Goal: Answer question/provide support

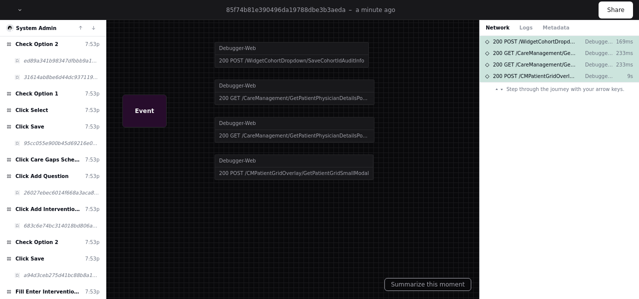
scroll to position [395, 0]
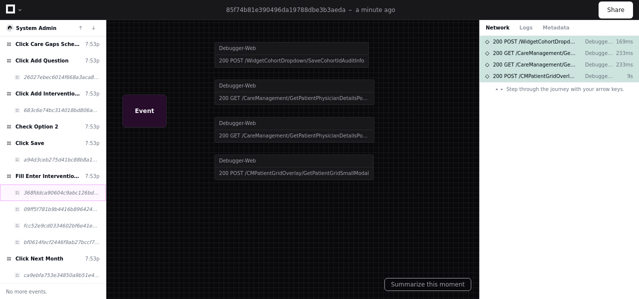
click at [53, 193] on span "368fddca90604c9abc126bd8d9604f33" at bounding box center [61, 192] width 76 height 7
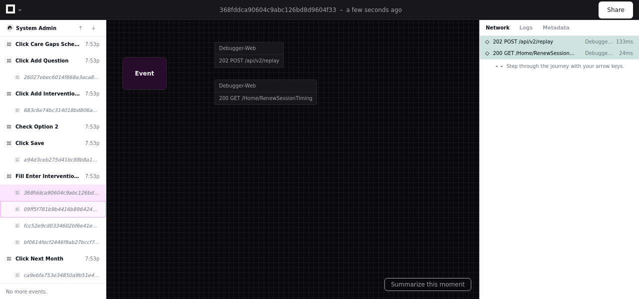
click at [55, 207] on span "09ff5f781b9b4416b896424727bdec83" at bounding box center [61, 208] width 76 height 7
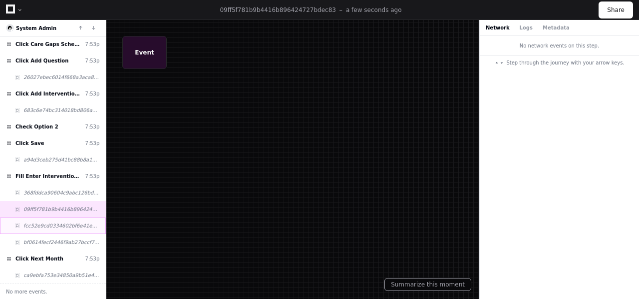
click at [53, 223] on span "fcc52e9cd0334602bf6e41e90dcd7b76" at bounding box center [61, 225] width 76 height 7
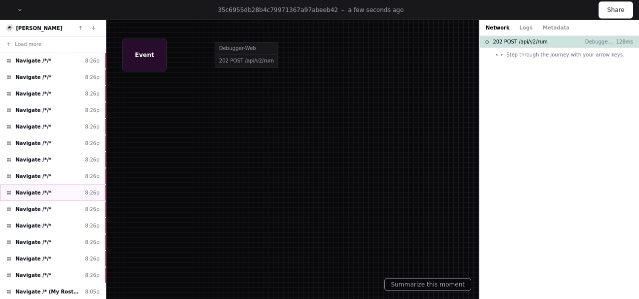
scroll to position [33, 0]
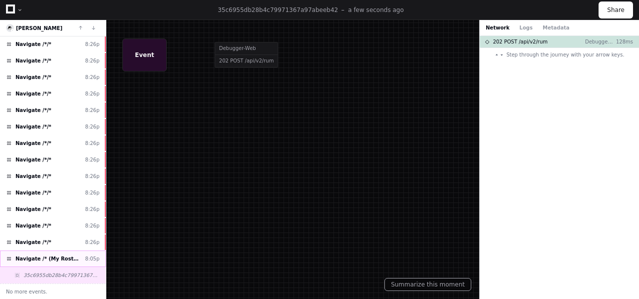
click at [44, 259] on span "Navigate /* (My Roster)" at bounding box center [48, 258] width 66 height 7
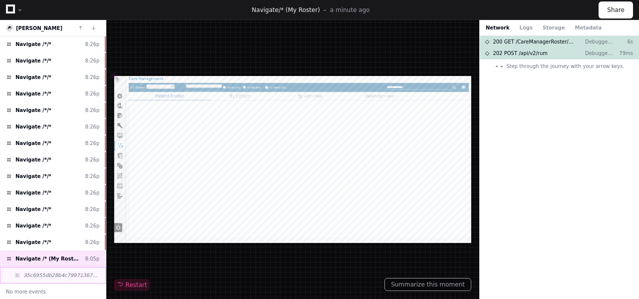
click at [47, 276] on span "35c6955db28b4c79971367a97abeeb42" at bounding box center [61, 274] width 76 height 7
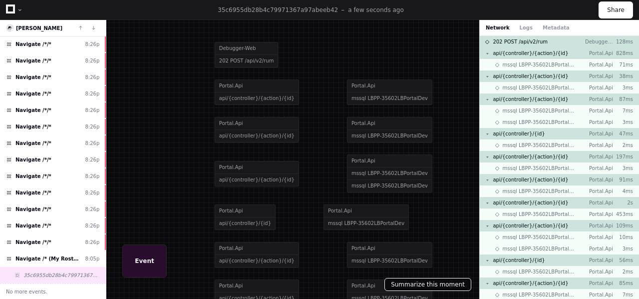
click at [430, 283] on button "Summarize this moment" at bounding box center [427, 284] width 87 height 13
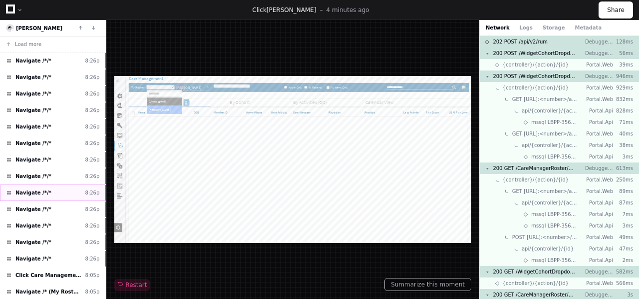
scroll to position [66, 0]
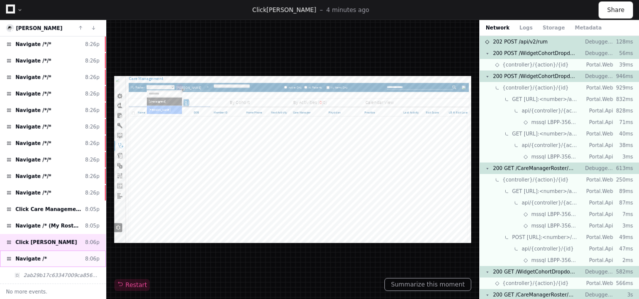
click at [45, 262] on div "Navigate /* 8:06p" at bounding box center [53, 258] width 106 height 16
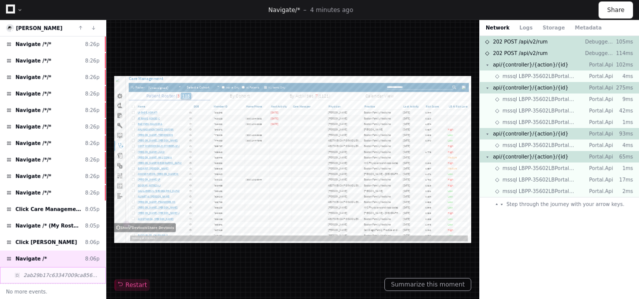
click at [47, 275] on span "2ab29b17c63347009ca856a902465f1d" at bounding box center [61, 274] width 76 height 7
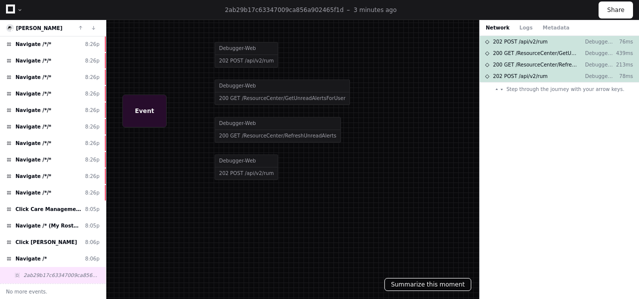
click at [420, 285] on button "Summarize this moment" at bounding box center [427, 284] width 87 height 13
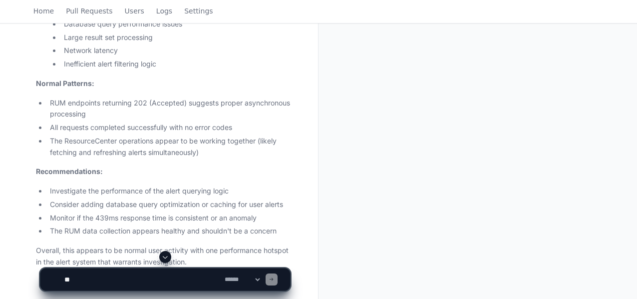
scroll to position [615, 0]
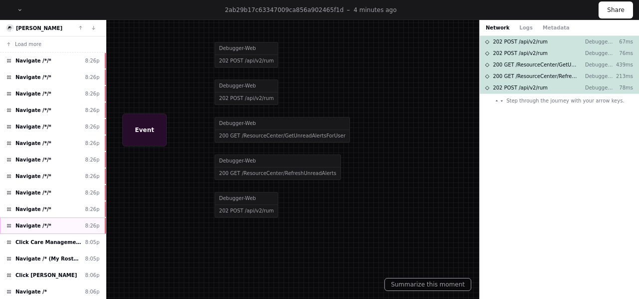
scroll to position [33, 0]
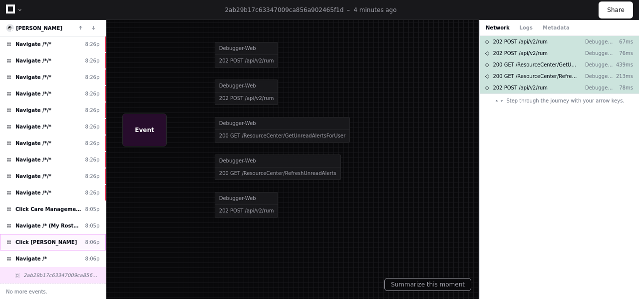
click at [43, 241] on span "Click [PERSON_NAME]" at bounding box center [45, 241] width 61 height 7
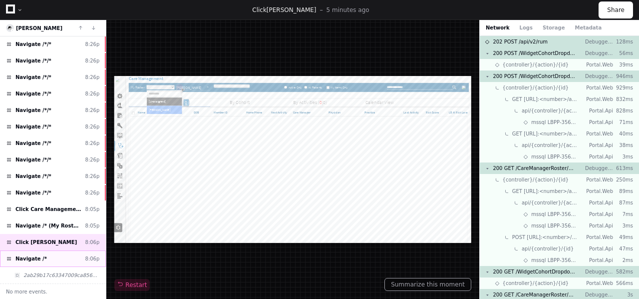
click at [34, 260] on span "Navigate /*" at bounding box center [30, 258] width 31 height 7
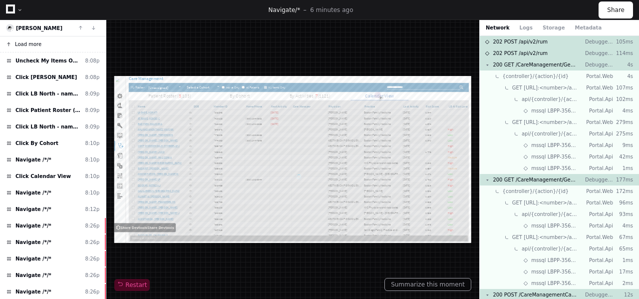
click at [25, 41] on span "Load more" at bounding box center [28, 43] width 26 height 7
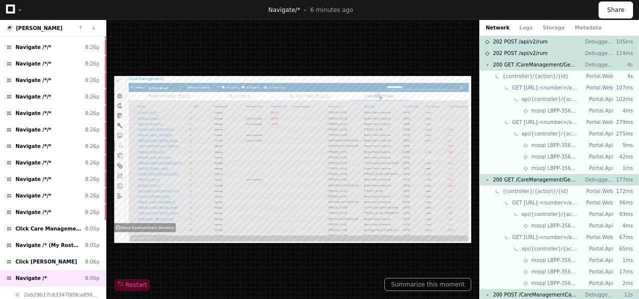
scroll to position [527, 0]
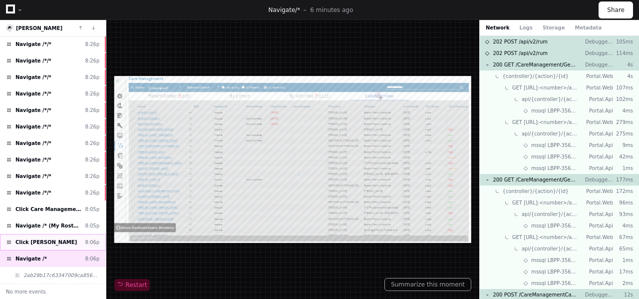
click at [39, 239] on span "Click Mishra Amitkumar" at bounding box center [45, 241] width 61 height 7
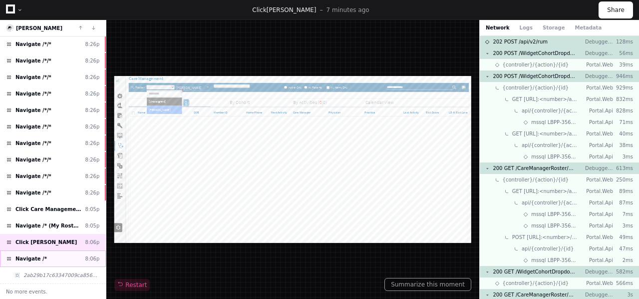
click at [38, 259] on span "Navigate /*" at bounding box center [30, 258] width 31 height 7
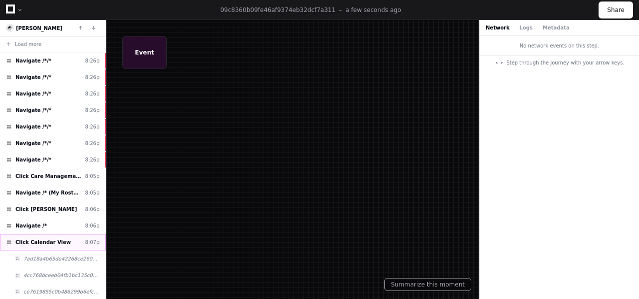
click at [47, 241] on span "Click Calendar View" at bounding box center [42, 241] width 55 height 7
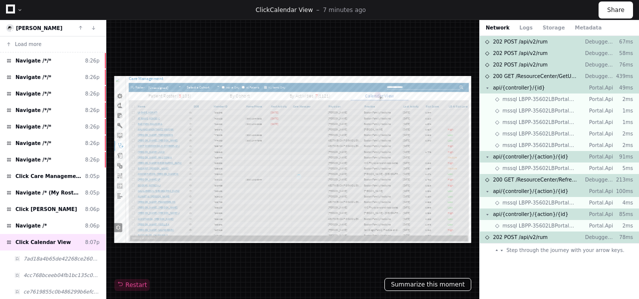
click at [426, 285] on button "Summarize this moment" at bounding box center [427, 284] width 87 height 13
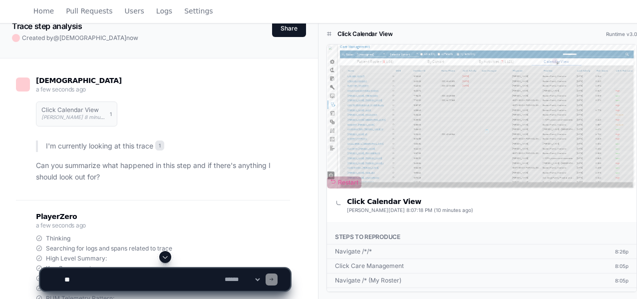
scroll to position [53, 0]
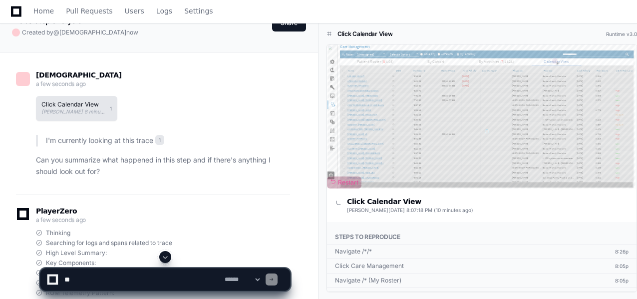
click at [68, 114] on span "Amitkumar Mishra 8 minutes ago" at bounding box center [79, 111] width 76 height 6
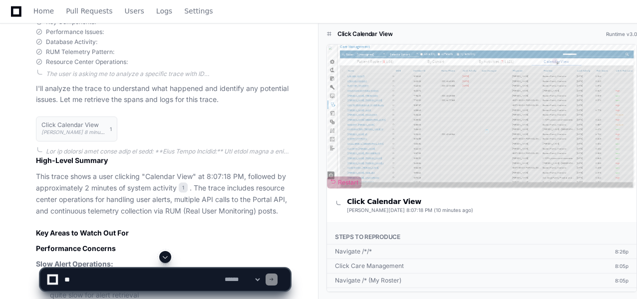
scroll to position [305, 0]
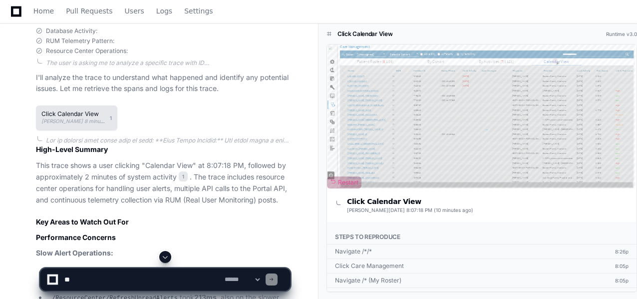
click at [73, 118] on span "Amitkumar Mishra 8 minutes ago" at bounding box center [79, 121] width 76 height 6
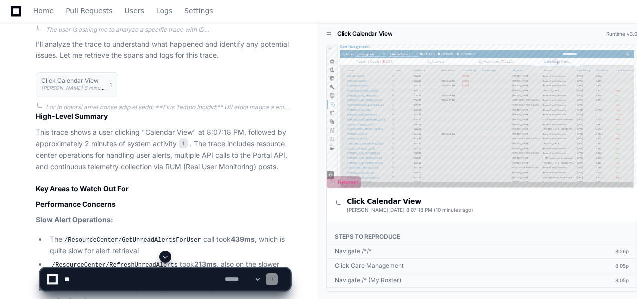
scroll to position [338, 0]
click at [181, 143] on span "1" at bounding box center [183, 143] width 9 height 10
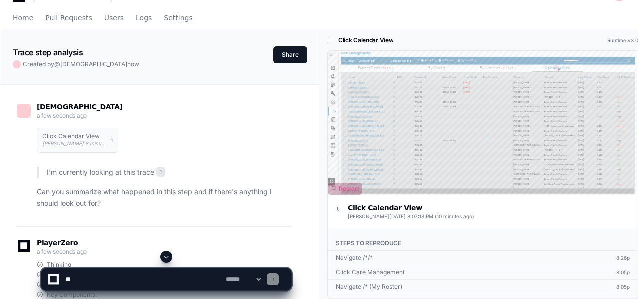
scroll to position [0, 0]
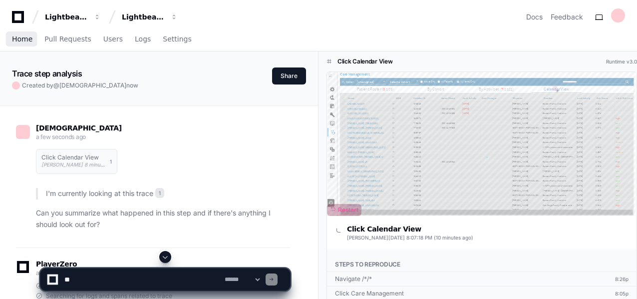
click at [22, 38] on span "Home" at bounding box center [22, 39] width 20 height 6
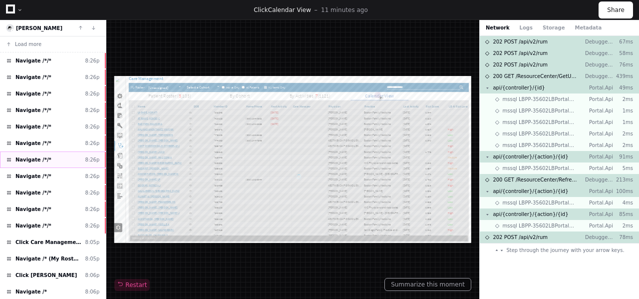
scroll to position [115, 0]
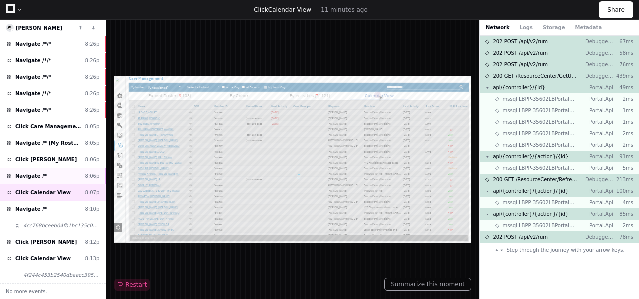
click at [38, 175] on span "Navigate /*" at bounding box center [30, 175] width 31 height 7
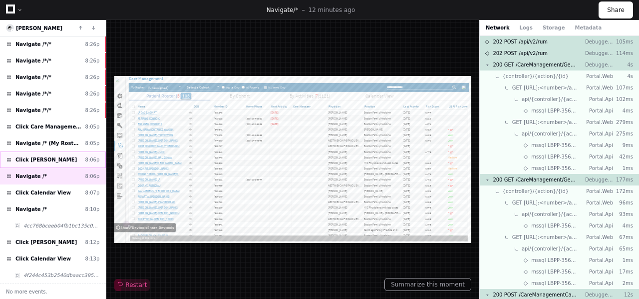
click at [36, 158] on span "Click [PERSON_NAME]" at bounding box center [45, 159] width 61 height 7
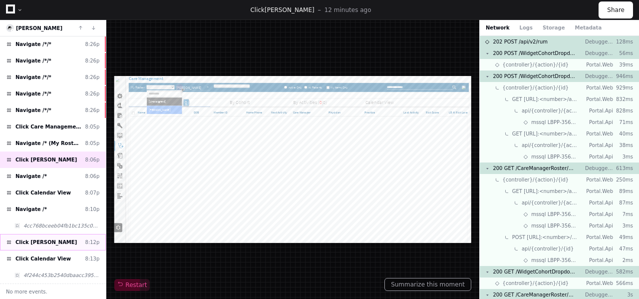
click at [44, 240] on span "Click [PERSON_NAME]" at bounding box center [45, 241] width 61 height 7
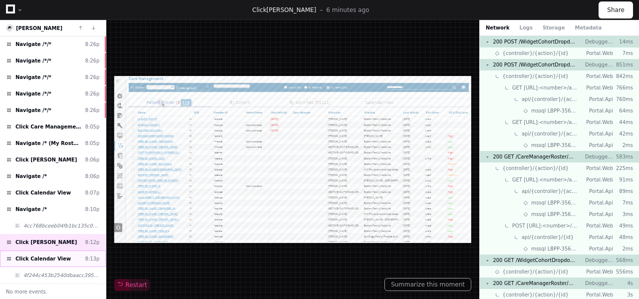
click at [48, 258] on span "Click Calendar View" at bounding box center [42, 258] width 55 height 7
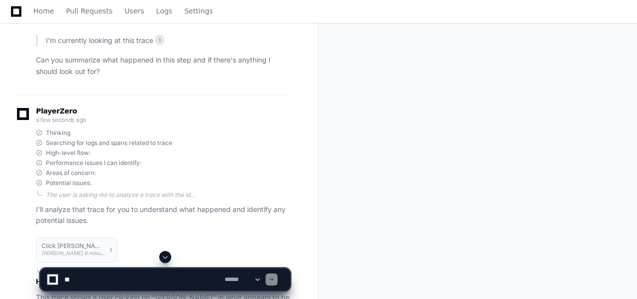
scroll to position [200, 0]
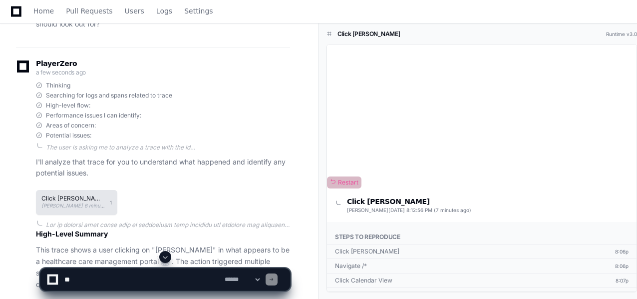
click at [67, 200] on h1 "Click [PERSON_NAME]" at bounding box center [72, 198] width 63 height 6
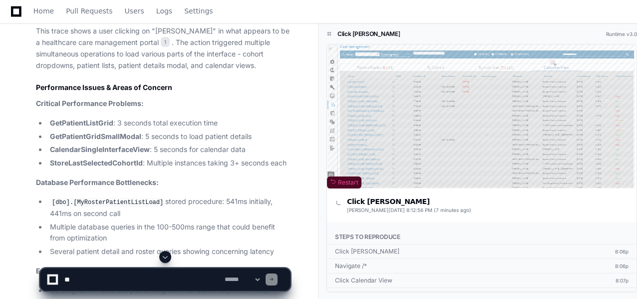
scroll to position [419, 0]
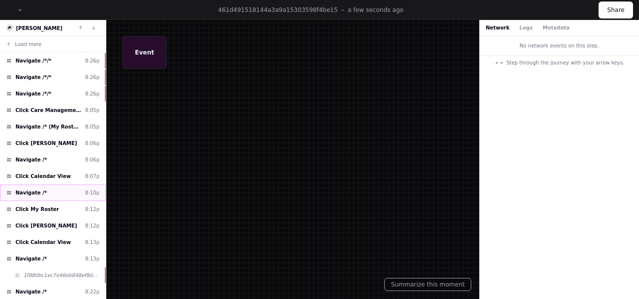
scroll to position [33, 0]
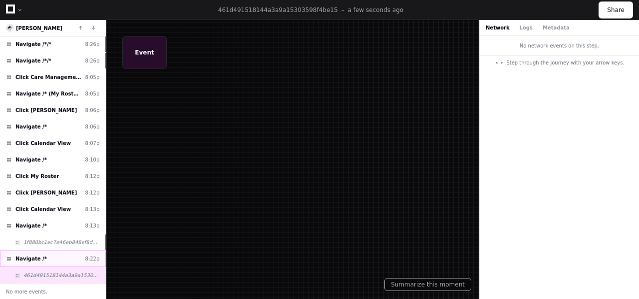
click at [28, 256] on span "Navigate /*" at bounding box center [30, 258] width 31 height 7
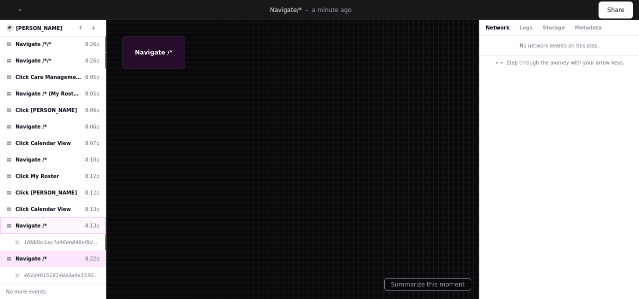
click at [38, 223] on span "Navigate /*" at bounding box center [30, 225] width 31 height 7
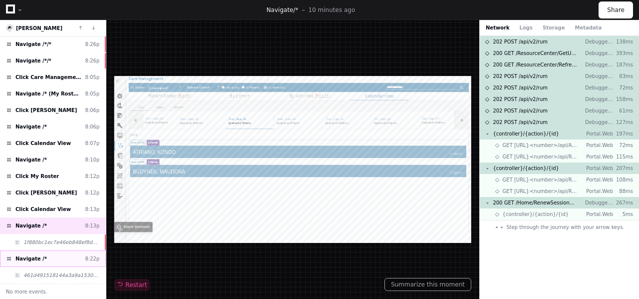
click at [33, 256] on span "Navigate /*" at bounding box center [30, 258] width 31 height 7
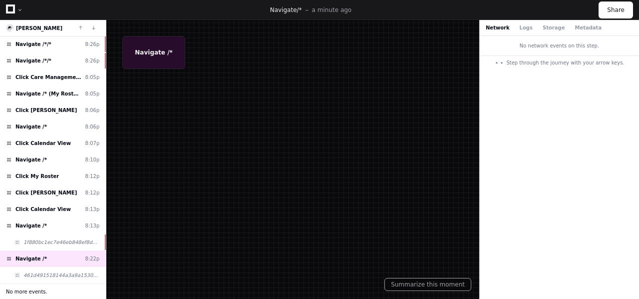
click at [27, 290] on span "No more events." at bounding box center [26, 291] width 41 height 7
click at [37, 274] on span "461d491518144a3a9a15303598f4be15" at bounding box center [61, 274] width 76 height 7
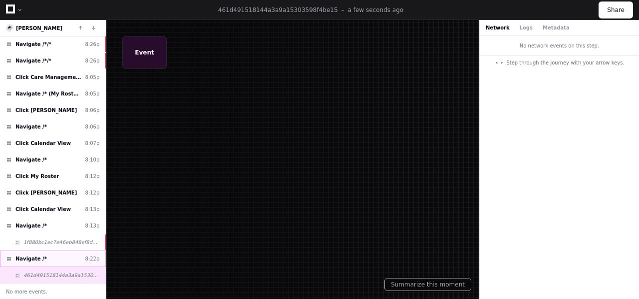
click at [36, 256] on span "Navigate /*" at bounding box center [30, 258] width 31 height 7
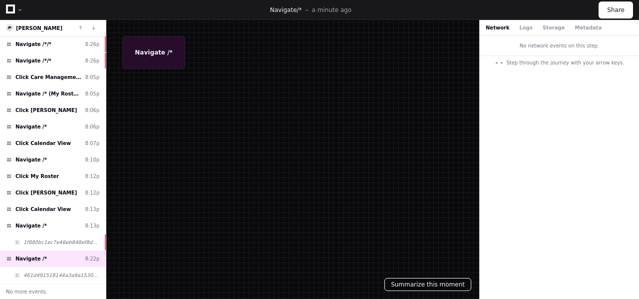
click at [416, 285] on button "Summarize this moment" at bounding box center [427, 284] width 87 height 13
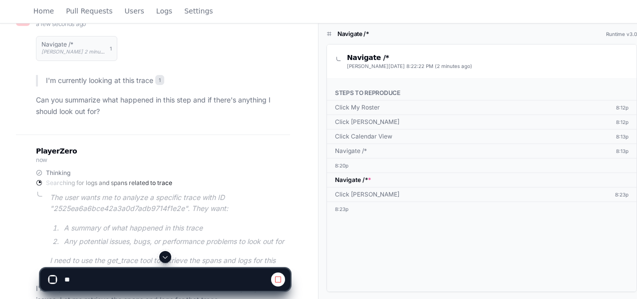
scroll to position [74, 0]
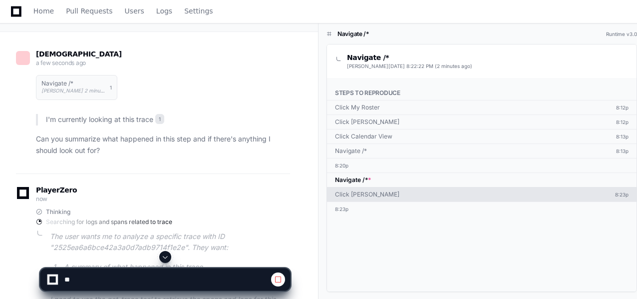
click at [360, 192] on div "Click [PERSON_NAME]" at bounding box center [367, 194] width 64 height 8
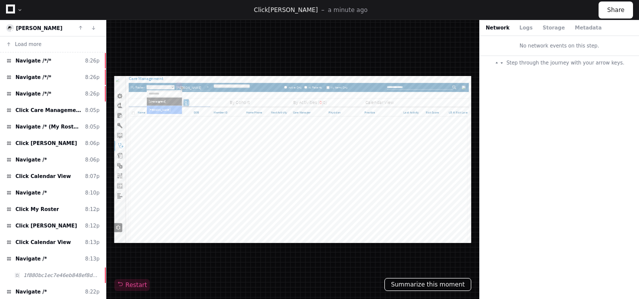
click at [418, 282] on button "Summarize this moment" at bounding box center [427, 284] width 87 height 13
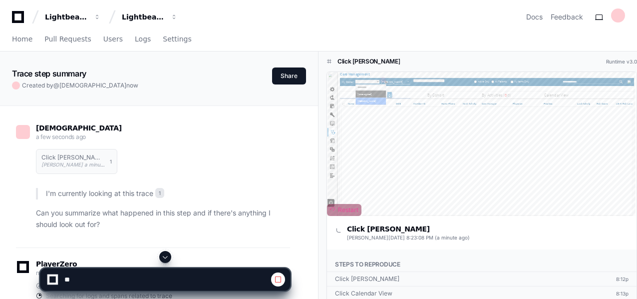
click at [343, 207] on span "Restart" at bounding box center [344, 210] width 28 height 8
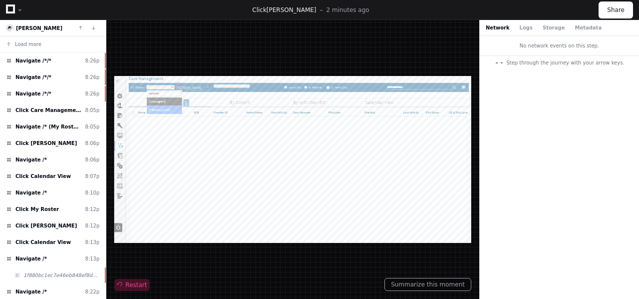
click at [132, 286] on span "Restart" at bounding box center [131, 285] width 29 height 8
click at [178, 206] on div at bounding box center [292, 159] width 357 height 167
click at [431, 284] on button "Summarize this moment" at bounding box center [427, 284] width 87 height 13
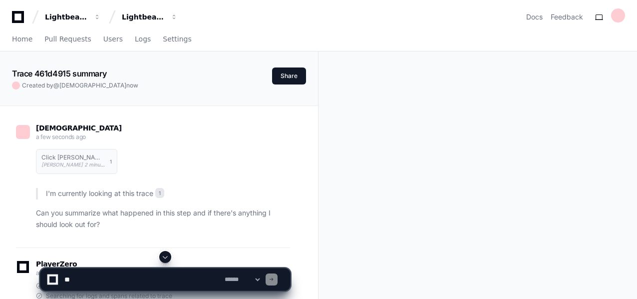
click at [52, 279] on div at bounding box center [52, 279] width 6 height 6
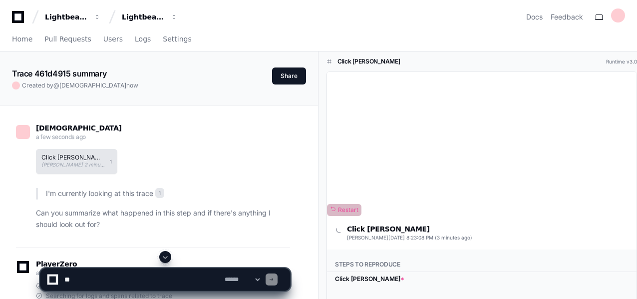
click at [70, 163] on span "Amitkumar Mishra 2 minutes ago" at bounding box center [79, 164] width 76 height 6
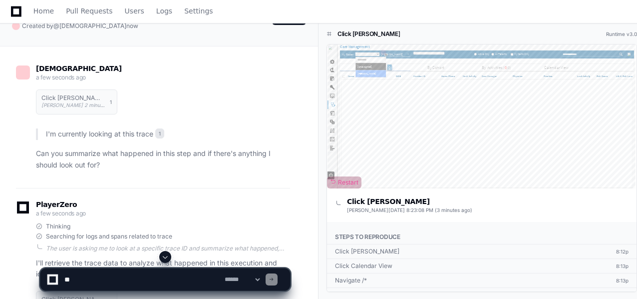
scroll to position [61, 0]
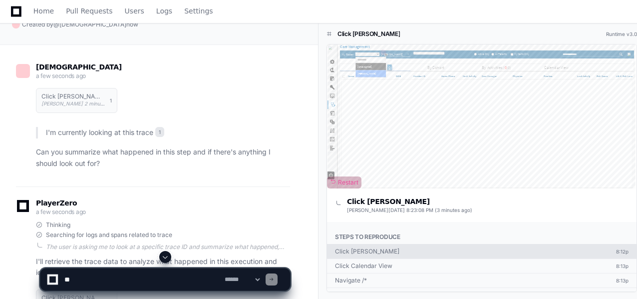
click at [357, 250] on div "Click [PERSON_NAME]" at bounding box center [367, 251] width 64 height 8
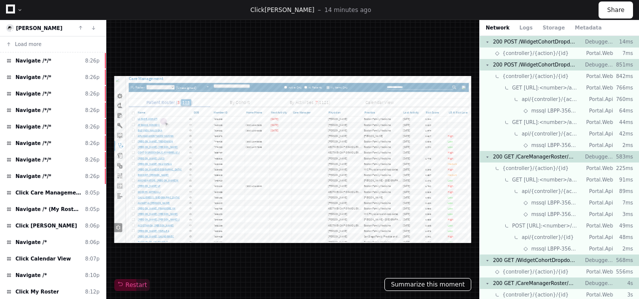
click at [435, 285] on button "Summarize this moment" at bounding box center [427, 284] width 87 height 13
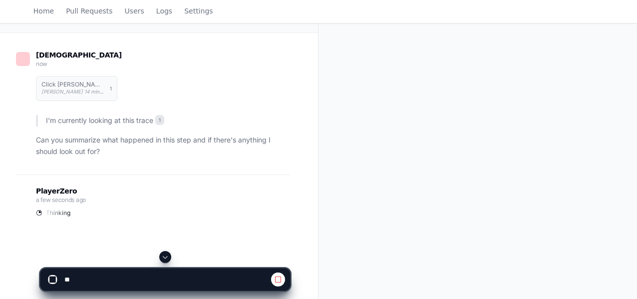
scroll to position [151, 0]
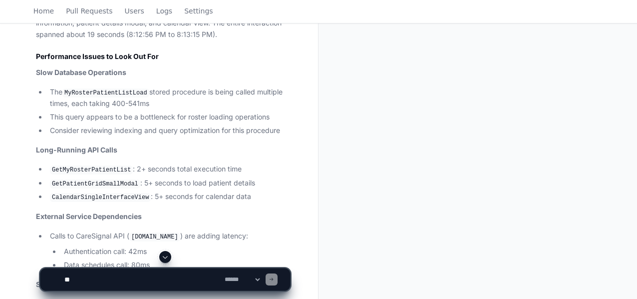
scroll to position [434, 0]
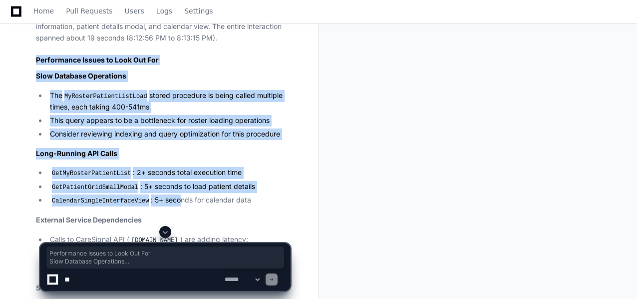
drag, startPoint x: 35, startPoint y: 59, endPoint x: 172, endPoint y: 193, distance: 191.4
click at [172, 193] on div "Click [PERSON_NAME] [PERSON_NAME] 14 minutes ago 1 Based on the trace data 1 , …" at bounding box center [153, 210] width 274 height 601
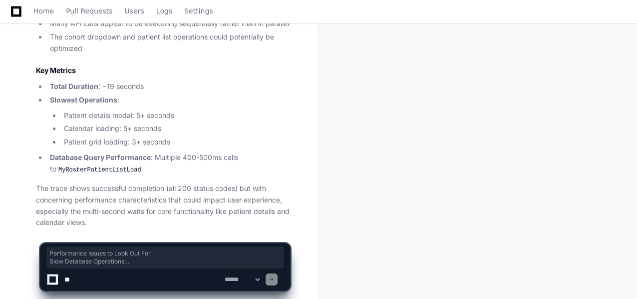
scroll to position [735, 0]
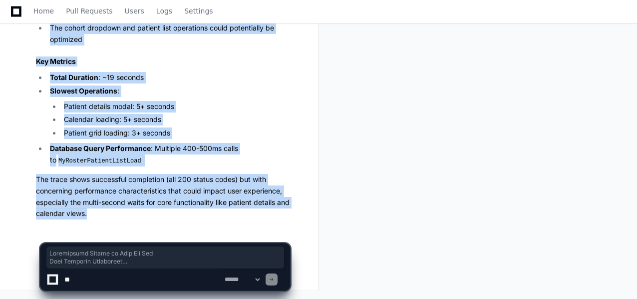
click at [104, 213] on p "The trace shows successful completion (all 200 status codes) but with concernin…" at bounding box center [163, 196] width 254 height 45
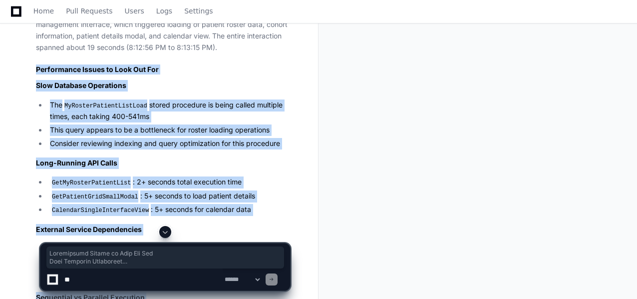
scroll to position [423, 0]
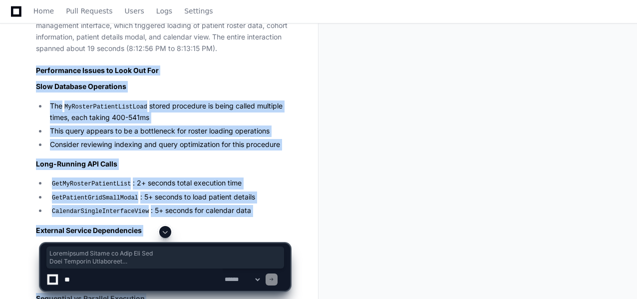
copy article "Performance Issues to Look Out For Slow Database Operations The MyRosterPatient…"
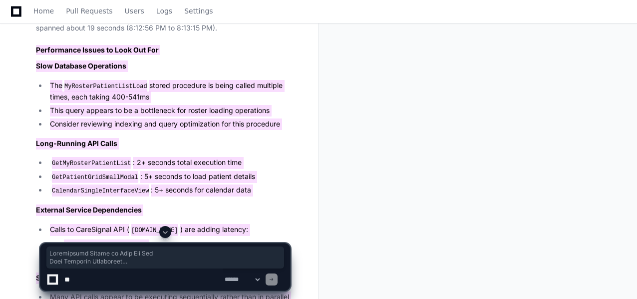
scroll to position [445, 0]
